Goal: Ask a question: Seek information or help from site administrators or community

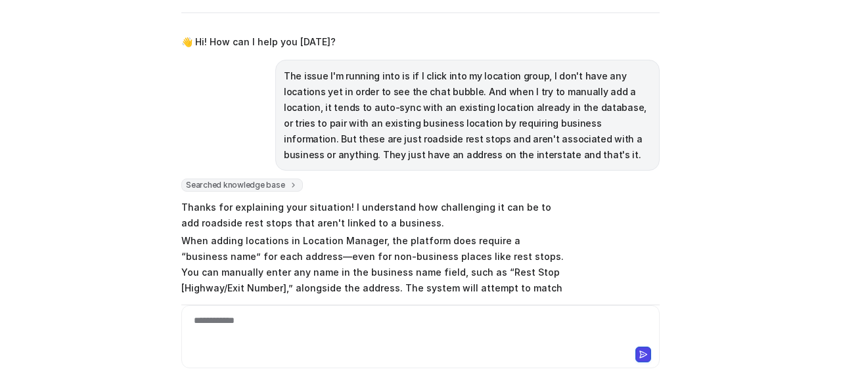
scroll to position [168, 0]
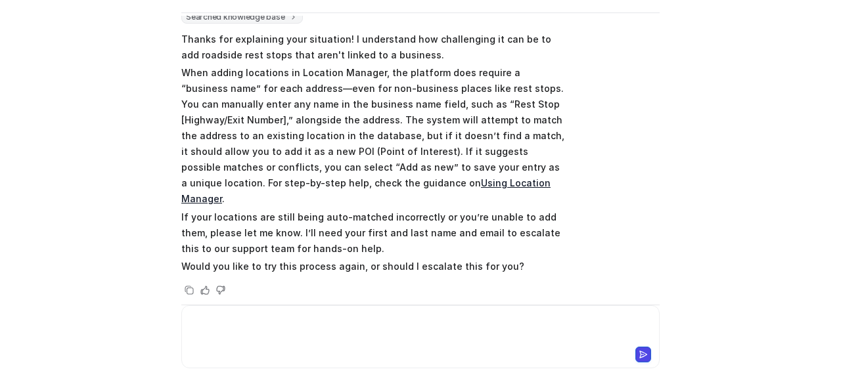
click at [342, 337] on div at bounding box center [421, 329] width 472 height 30
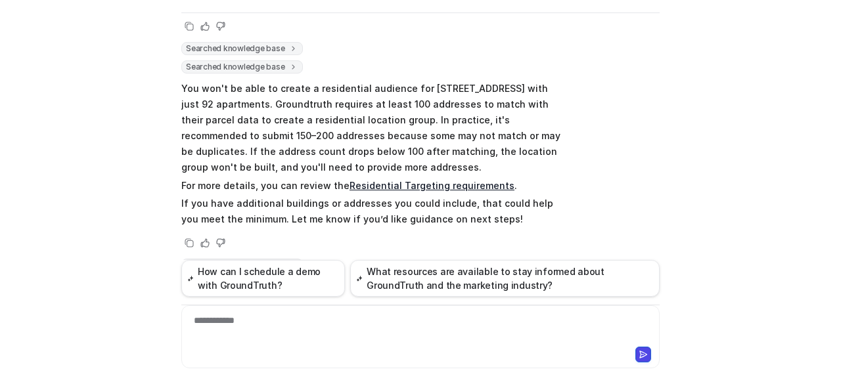
scroll to position [6888, 0]
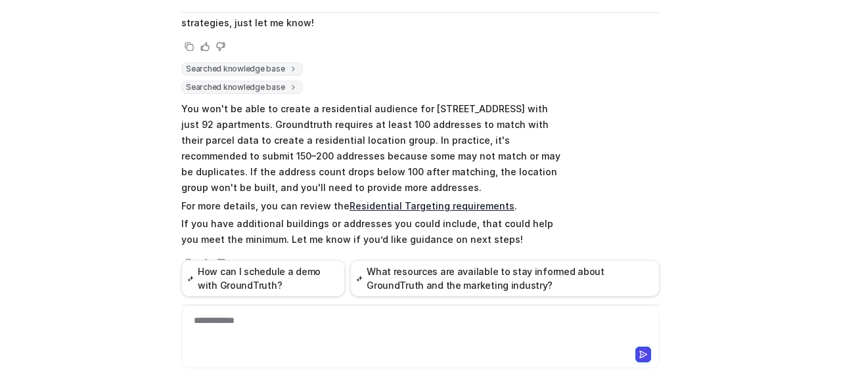
drag, startPoint x: 318, startPoint y: 197, endPoint x: 405, endPoint y: 194, distance: 86.8
copy li "150–200 addresses"
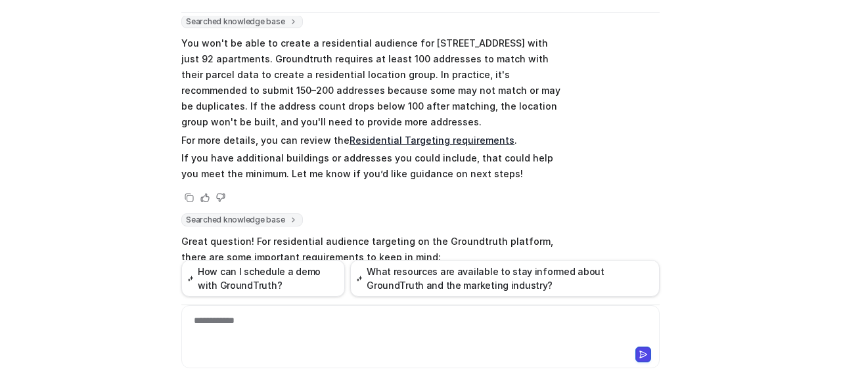
drag, startPoint x: 210, startPoint y: 129, endPoint x: 403, endPoint y: 132, distance: 193.2
click at [403, 315] on li "It's recommended to submit 150–200 addresses, as some may not match parcel data…" at bounding box center [381, 346] width 370 height 63
drag, startPoint x: 194, startPoint y: 132, endPoint x: 307, endPoint y: 143, distance: 113.5
click at [307, 315] on li "It's recommended to submit 150–200 addresses, as some may not match parcel data…" at bounding box center [381, 346] width 370 height 63
copy li "It's recommended to submit 150–200 addresses, as some may not match parcel data…"
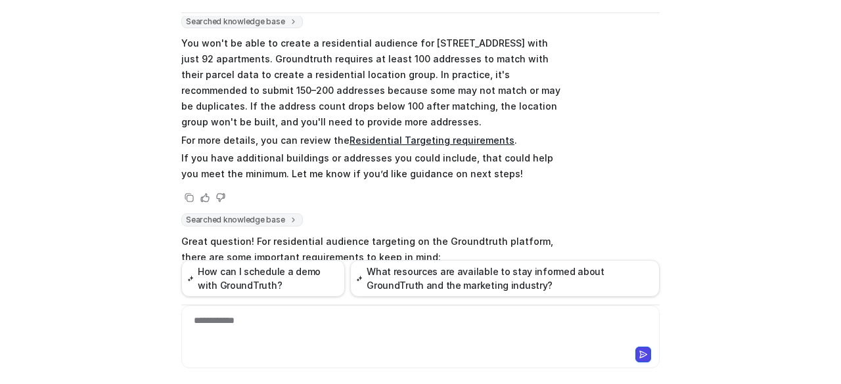
click at [8, 235] on div "C Custom Knowledge Powered by eesel Reset Chat are you able to create a residen…" at bounding box center [420, 192] width 841 height 384
